Goal: Task Accomplishment & Management: Manage account settings

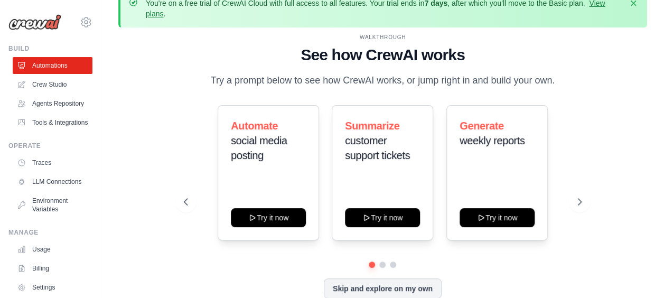
scroll to position [46, 0]
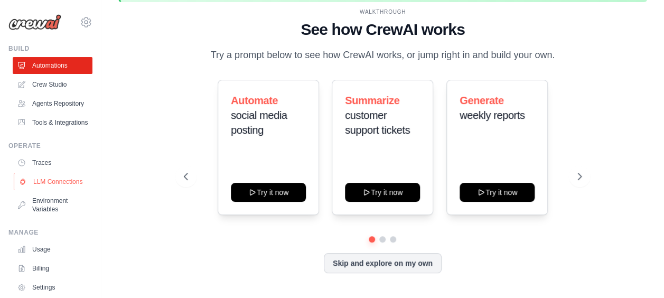
click at [58, 190] on link "LLM Connections" at bounding box center [54, 181] width 80 height 17
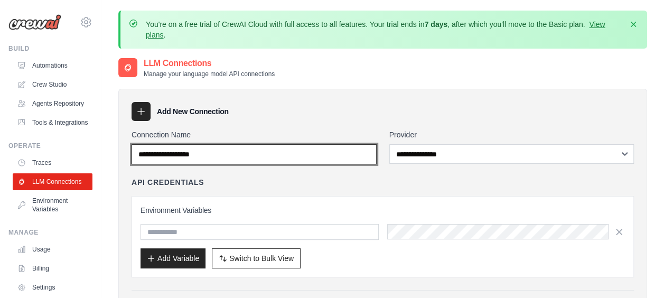
click at [214, 157] on input "Connection Name" at bounding box center [253, 154] width 245 height 20
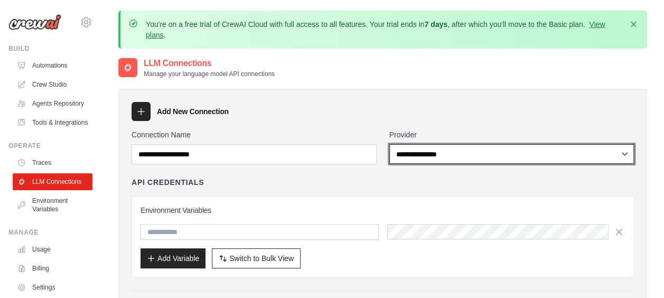
click at [498, 148] on select "**********" at bounding box center [511, 154] width 245 height 20
select select "******"
click at [389, 144] on select "**********" at bounding box center [511, 154] width 245 height 20
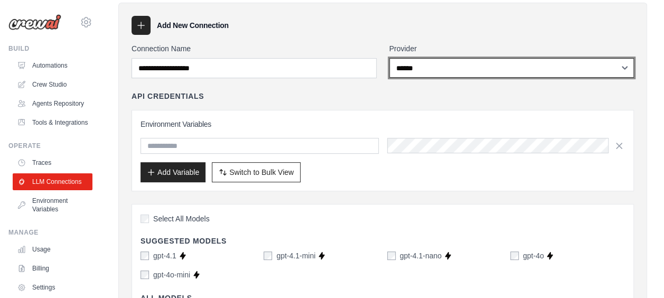
scroll to position [87, 0]
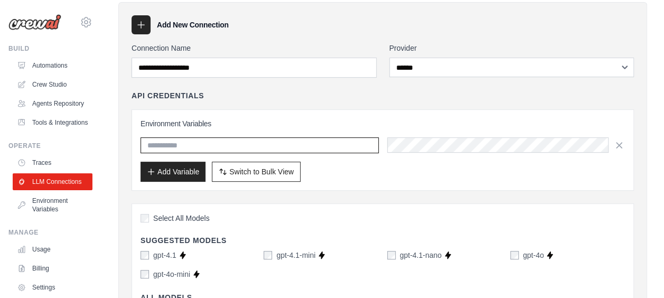
click at [213, 145] on input "text" at bounding box center [259, 145] width 238 height 16
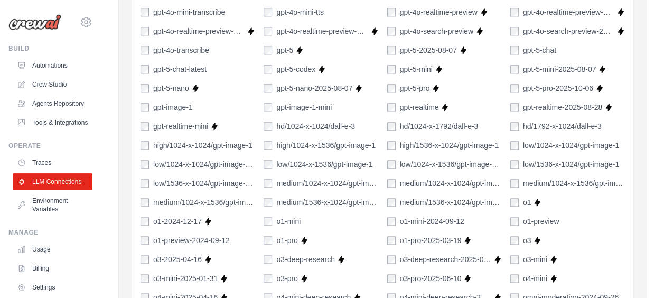
scroll to position [952, 0]
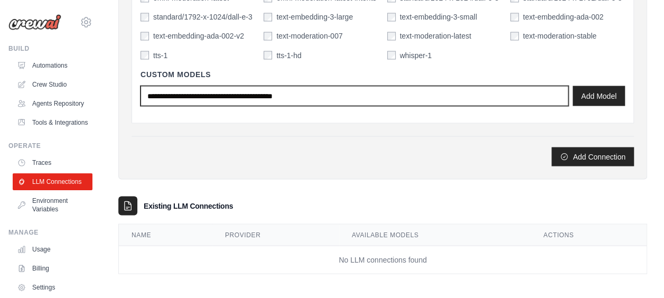
click at [352, 87] on input "text" at bounding box center [354, 96] width 428 height 20
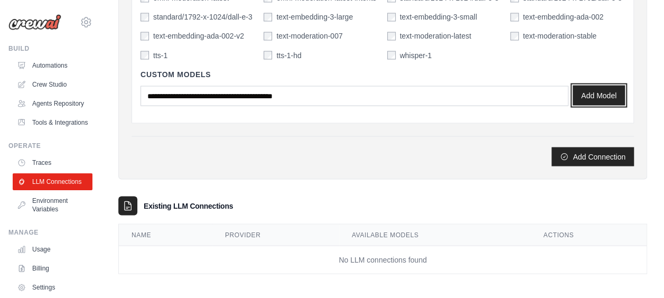
click at [604, 90] on button "Add Model" at bounding box center [598, 95] width 52 height 20
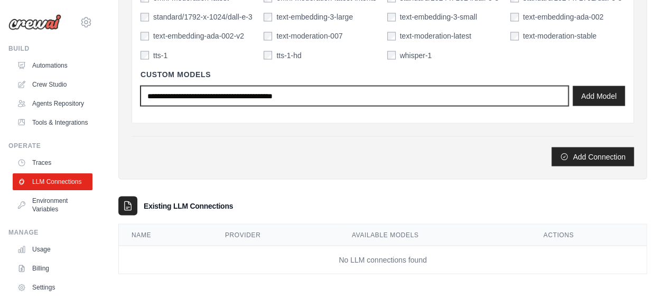
click at [227, 100] on input "text" at bounding box center [354, 96] width 428 height 20
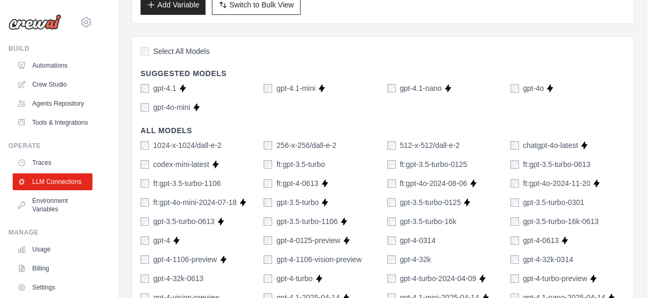
scroll to position [247, 0]
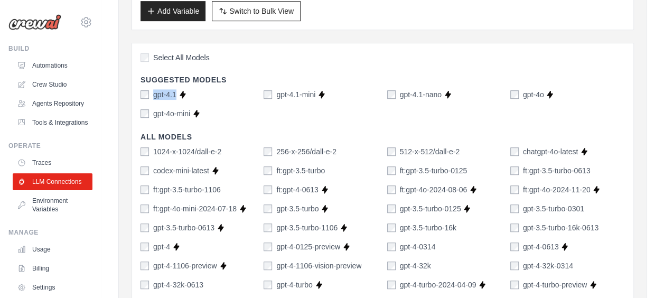
click at [143, 91] on div "gpt-4.1" at bounding box center [158, 94] width 36 height 11
copy div "gpt-4.1"
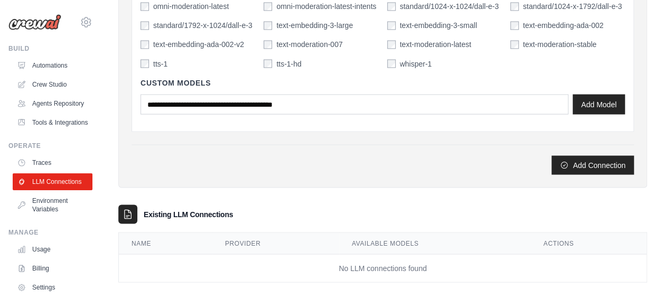
scroll to position [944, 0]
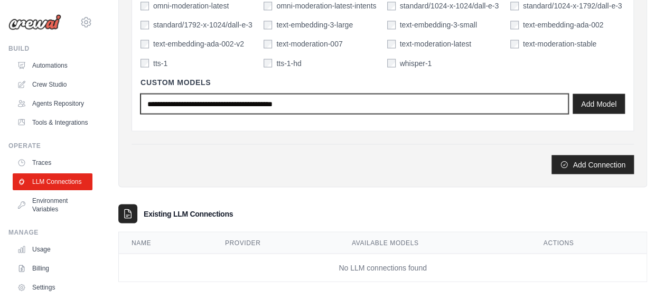
click at [197, 103] on input "text" at bounding box center [354, 103] width 428 height 20
paste input "*******"
type input "*******"
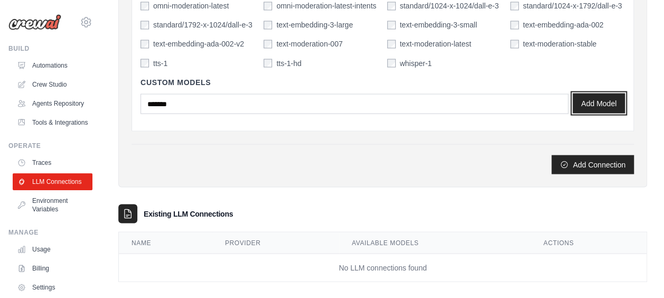
click at [602, 108] on button "Add Model" at bounding box center [598, 103] width 52 height 20
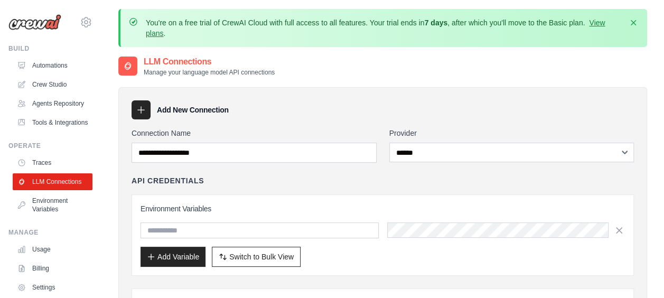
scroll to position [0, 0]
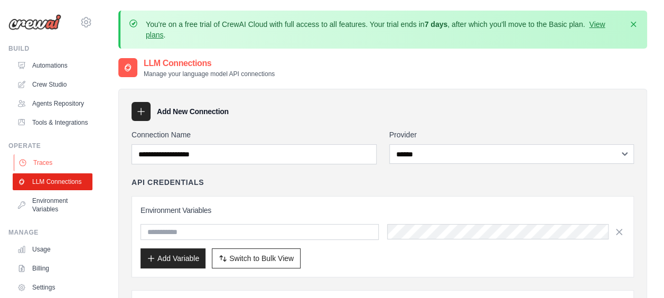
click at [50, 171] on link "Traces" at bounding box center [54, 162] width 80 height 17
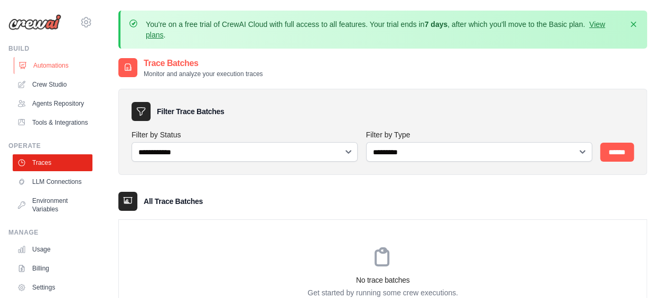
click at [57, 65] on link "Automations" at bounding box center [54, 65] width 80 height 17
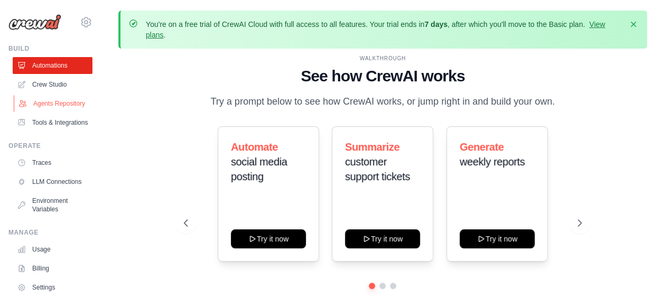
click at [59, 106] on link "Agents Repository" at bounding box center [54, 103] width 80 height 17
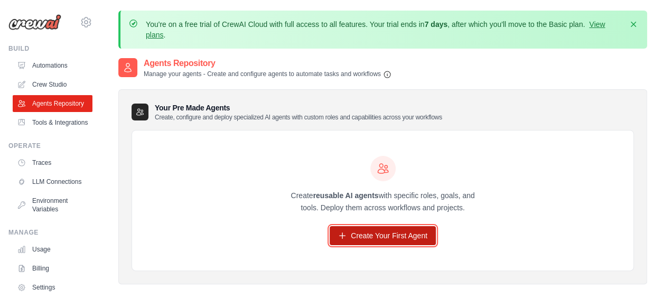
click at [409, 233] on link "Create Your First Agent" at bounding box center [382, 235] width 106 height 19
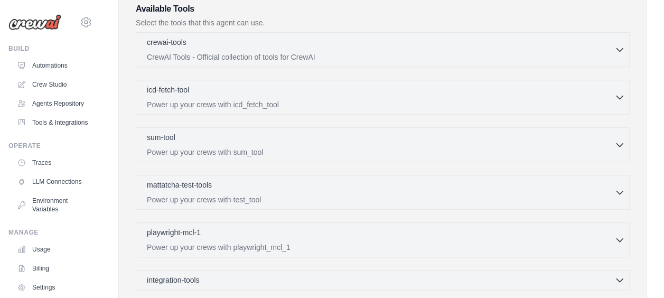
scroll to position [439, 0]
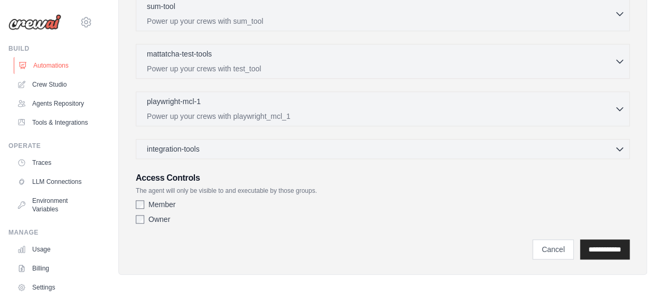
click at [59, 65] on link "Automations" at bounding box center [54, 65] width 80 height 17
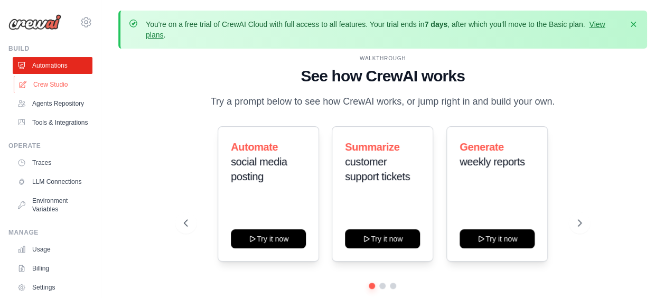
click at [56, 78] on link "Crew Studio" at bounding box center [54, 84] width 80 height 17
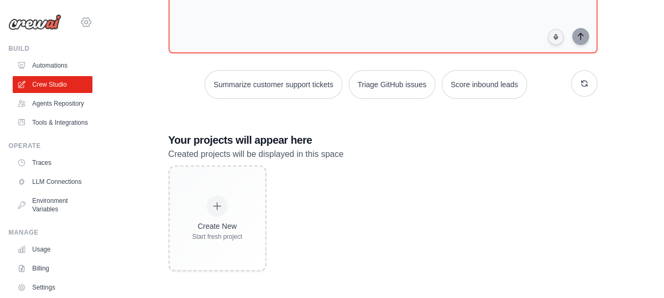
click at [83, 21] on icon at bounding box center [86, 22] width 13 height 13
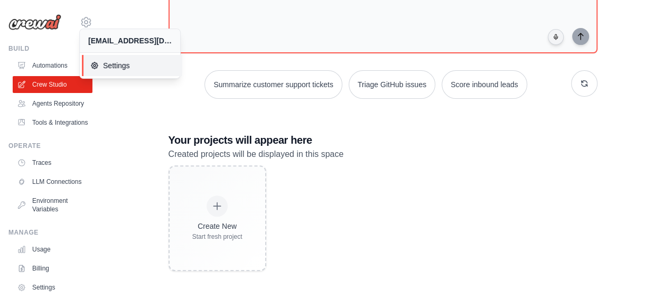
click at [115, 67] on span "Settings" at bounding box center [131, 65] width 83 height 11
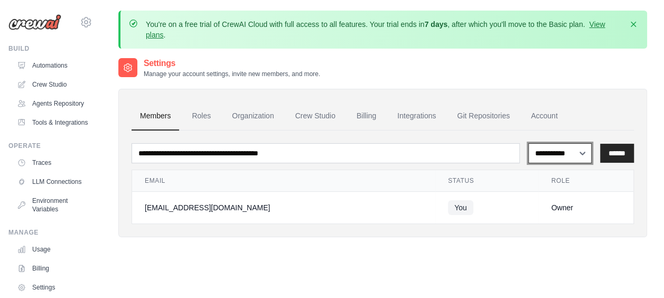
click at [562, 152] on select "**********" at bounding box center [559, 153] width 63 height 20
click at [333, 112] on link "Crew Studio" at bounding box center [315, 116] width 57 height 29
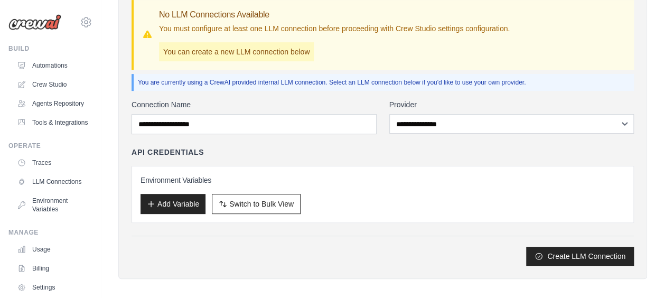
scroll to position [139, 0]
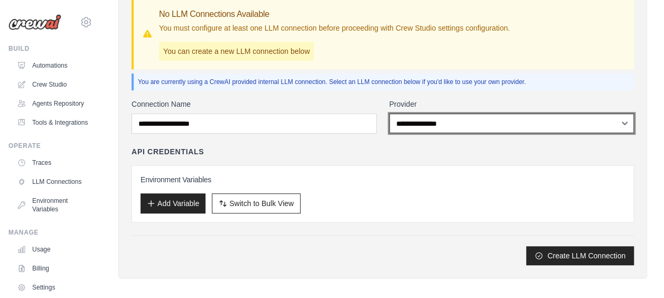
click at [446, 131] on select "**********" at bounding box center [511, 124] width 245 height 20
select select "*****"
click at [389, 114] on select "**********" at bounding box center [511, 124] width 245 height 20
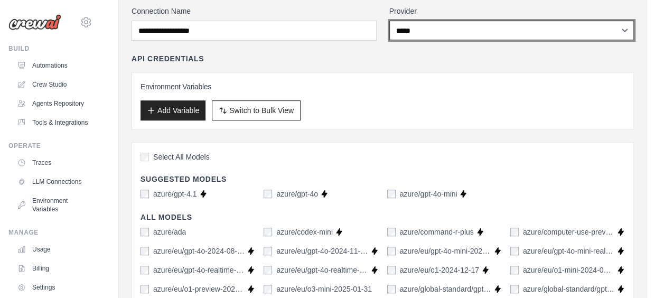
scroll to position [233, 0]
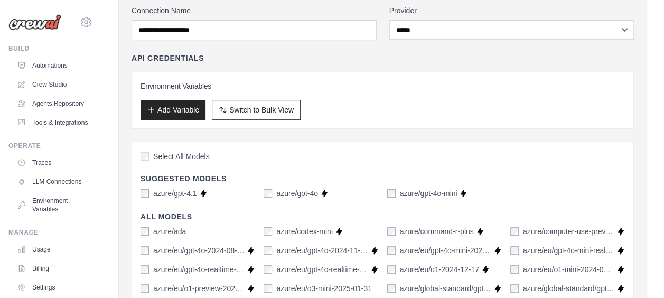
click at [144, 195] on div "azure/gpt-4.1" at bounding box center [168, 193] width 56 height 11
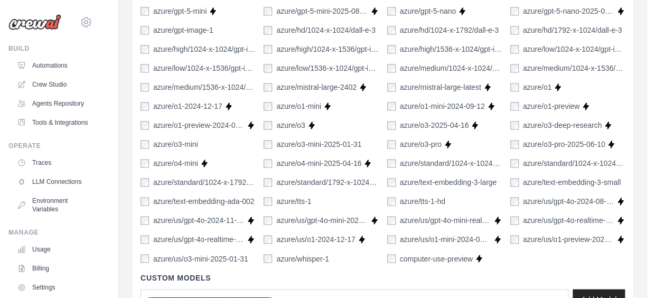
scroll to position [847, 0]
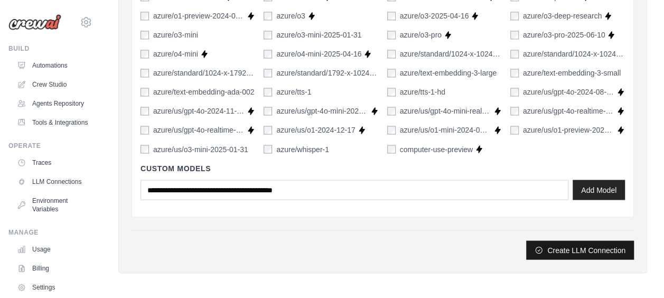
click at [556, 249] on button "Create LLM Connection" at bounding box center [580, 249] width 108 height 19
type input "*********"
click at [561, 250] on button "Create LLM Connection" at bounding box center [580, 249] width 108 height 19
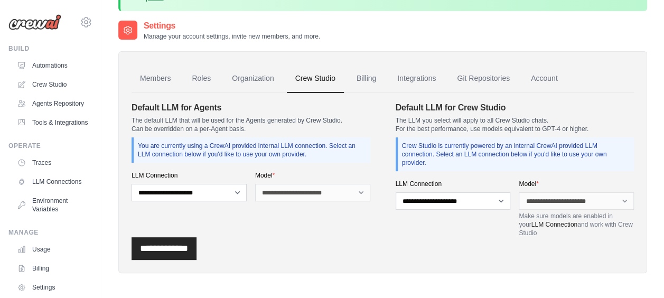
scroll to position [73, 0]
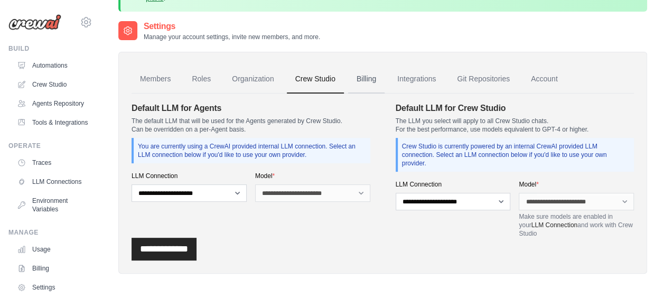
click at [374, 77] on link "Billing" at bounding box center [366, 79] width 36 height 29
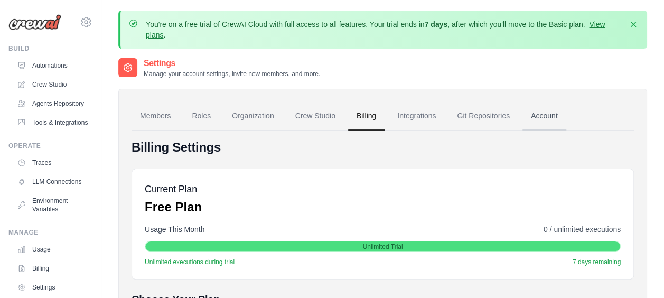
click at [549, 115] on link "Account" at bounding box center [544, 116] width 44 height 29
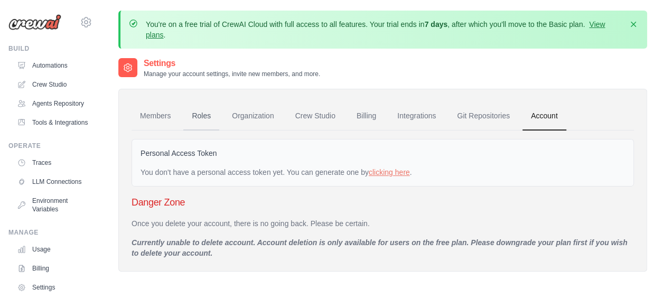
click at [194, 119] on link "Roles" at bounding box center [201, 116] width 36 height 29
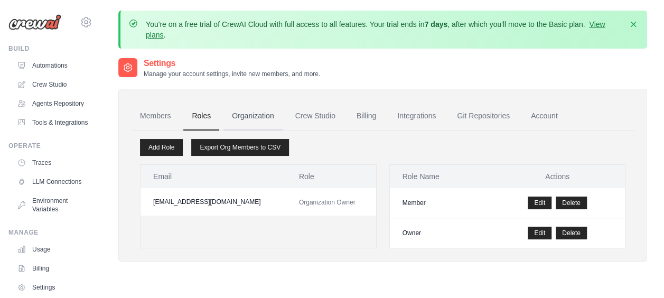
click at [239, 120] on link "Organization" at bounding box center [252, 116] width 59 height 29
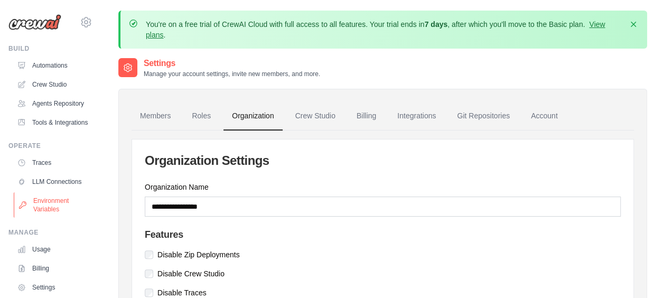
scroll to position [79, 0]
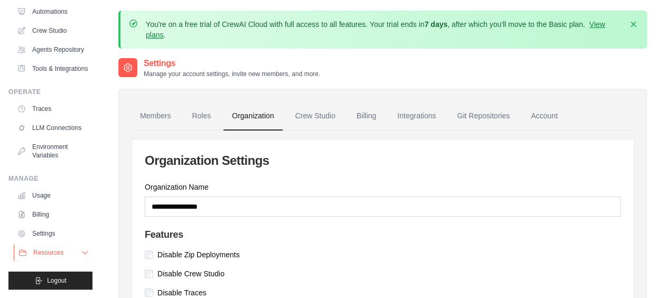
click at [59, 248] on span "Resources" at bounding box center [48, 252] width 30 height 8
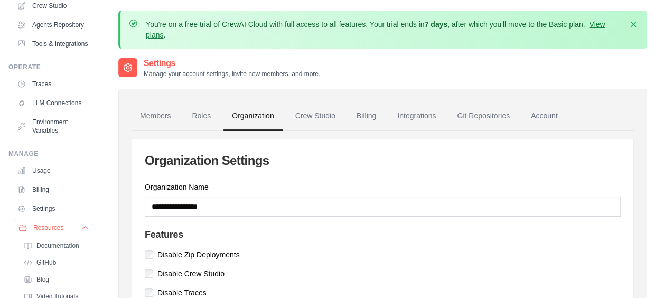
scroll to position [146, 0]
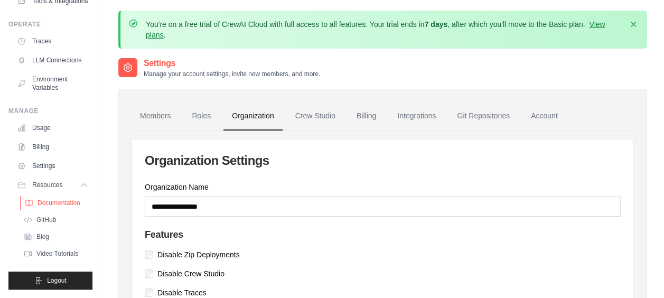
click at [77, 204] on span "Documentation" at bounding box center [58, 203] width 43 height 8
